Goal: Task Accomplishment & Management: Complete application form

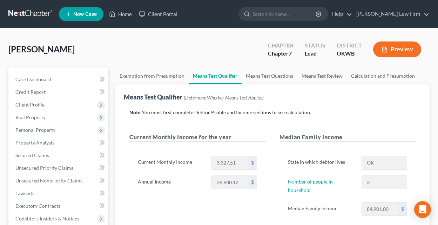
drag, startPoint x: 26, startPoint y: 102, endPoint x: 141, endPoint y: 86, distance: 116.3
click at [26, 102] on span "Client Profile" at bounding box center [29, 104] width 29 height 6
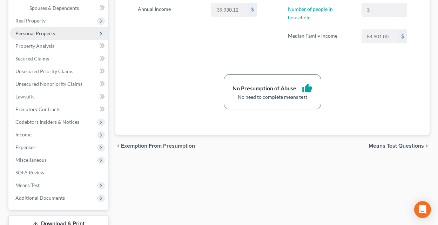
scroll to position [176, 0]
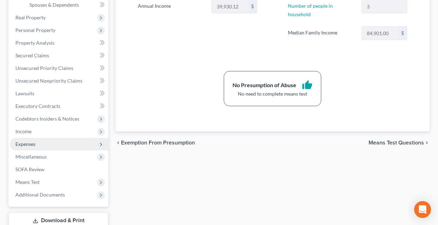
click at [39, 141] on span "Expenses" at bounding box center [59, 144] width 99 height 13
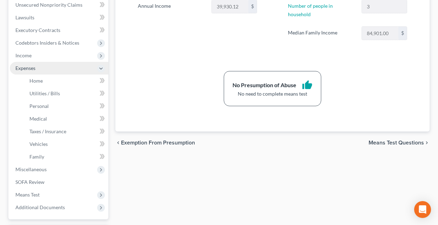
click at [39, 74] on span "Expenses" at bounding box center [59, 68] width 99 height 13
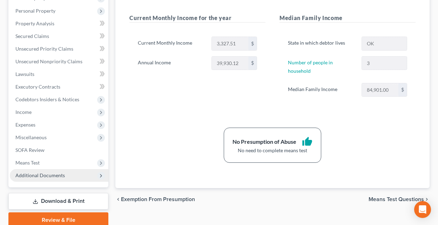
scroll to position [148, 0]
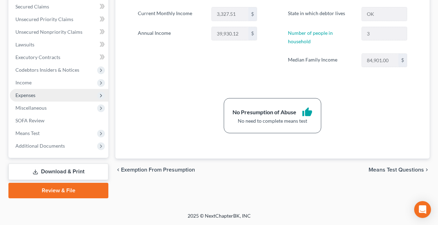
click at [43, 97] on span "Expenses" at bounding box center [59, 95] width 99 height 13
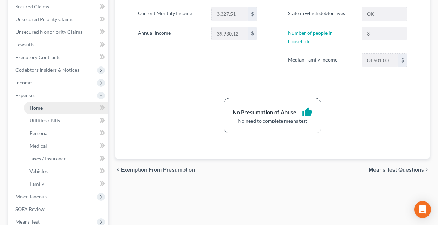
click at [42, 110] on span "Home" at bounding box center [35, 108] width 13 height 6
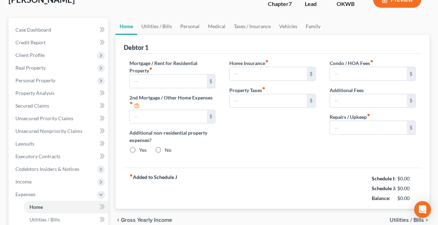
type input "0.00"
radio input "true"
type input "0.00"
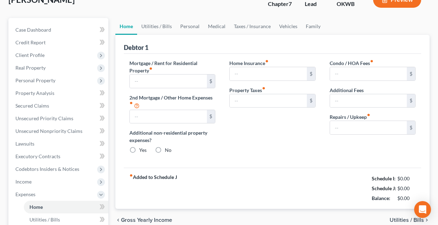
type input "0.00"
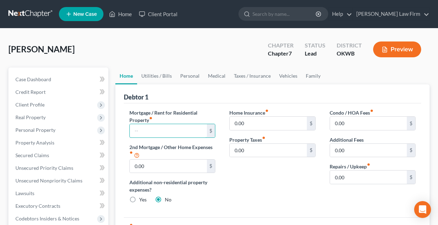
drag, startPoint x: 132, startPoint y: 127, endPoint x: 238, endPoint y: 111, distance: 107.6
click at [132, 127] on input "text" at bounding box center [168, 130] width 77 height 13
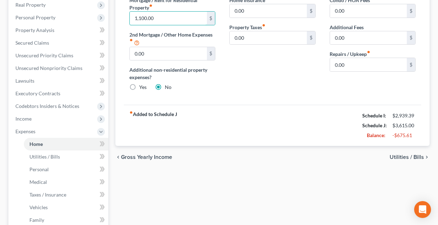
scroll to position [140, 0]
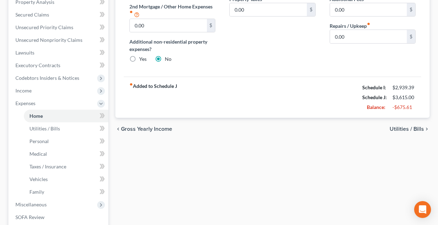
type input "1,100.00"
click at [399, 128] on span "Utilities / Bills" at bounding box center [407, 129] width 34 height 6
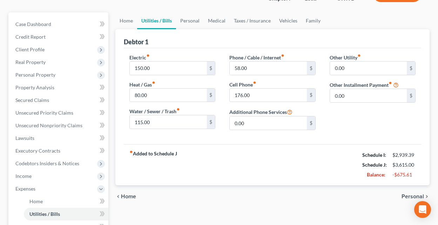
scroll to position [70, 0]
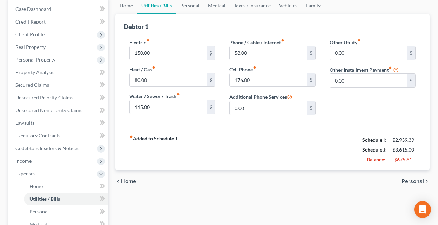
click at [412, 181] on span "Personal" at bounding box center [413, 181] width 22 height 6
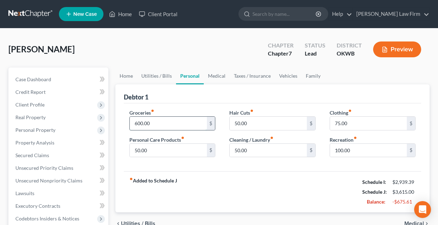
click at [134, 123] on input "600.00" at bounding box center [168, 123] width 77 height 13
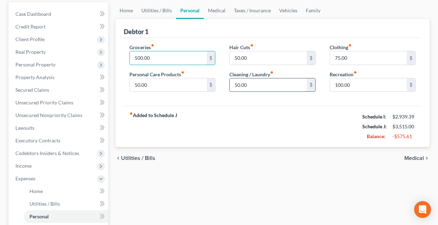
scroll to position [70, 0]
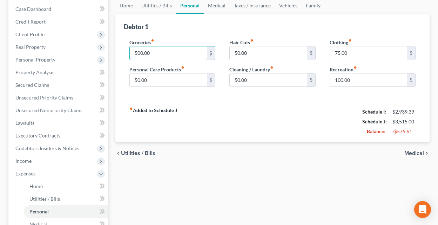
type input "500.00"
click at [411, 152] on span "Medical" at bounding box center [415, 153] width 20 height 6
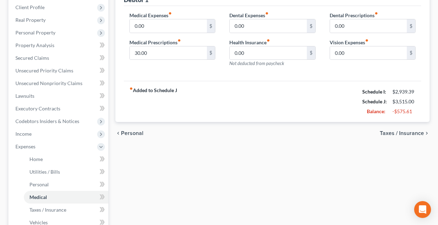
scroll to position [105, 0]
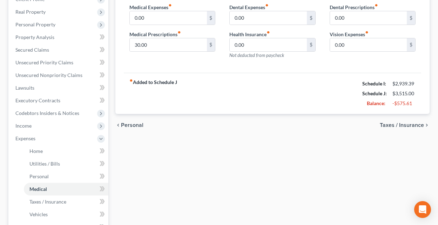
click at [406, 125] on span "Taxes / Insurance" at bounding box center [402, 125] width 44 height 6
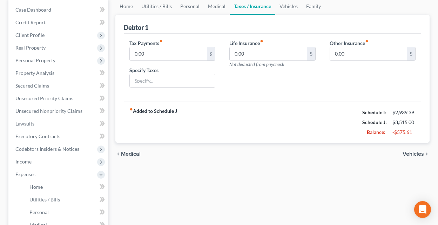
scroll to position [70, 0]
click at [413, 154] on span "Vehicles" at bounding box center [413, 153] width 21 height 6
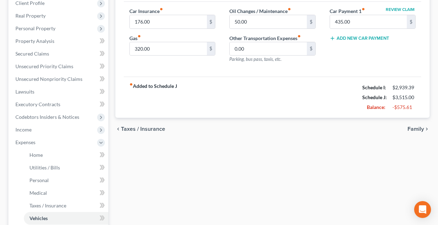
scroll to position [105, 0]
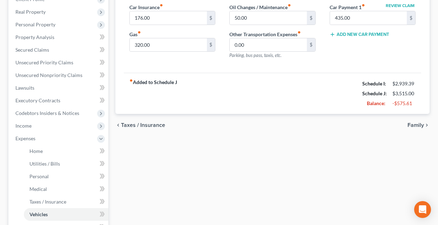
click at [413, 124] on span "Family" at bounding box center [416, 125] width 16 height 6
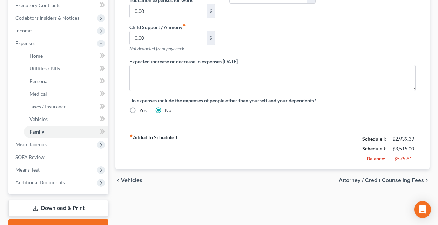
scroll to position [211, 0]
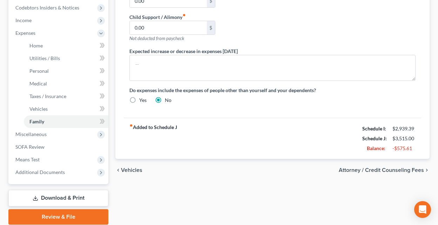
click at [388, 167] on span "Attorney / Credit Counseling Fees" at bounding box center [381, 170] width 85 height 6
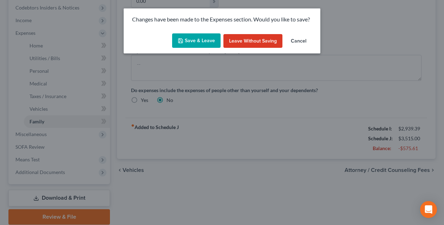
click at [189, 40] on button "Save & Leave" at bounding box center [196, 40] width 48 height 15
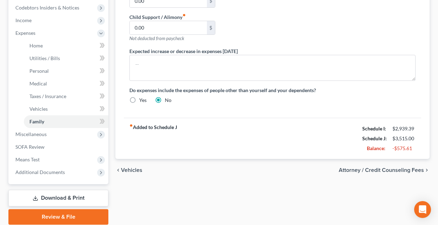
select select "0"
